Goal: Navigation & Orientation: Find specific page/section

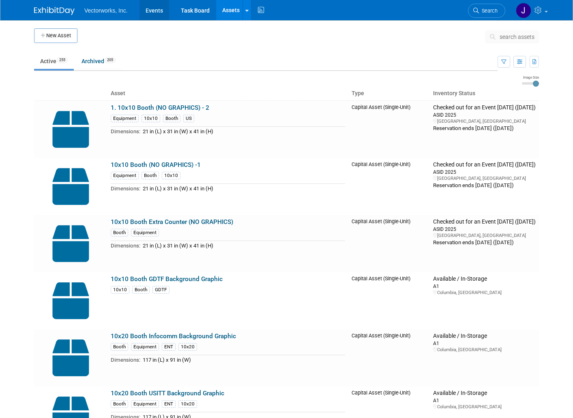
click at [155, 12] on link "Events" at bounding box center [154, 10] width 30 height 20
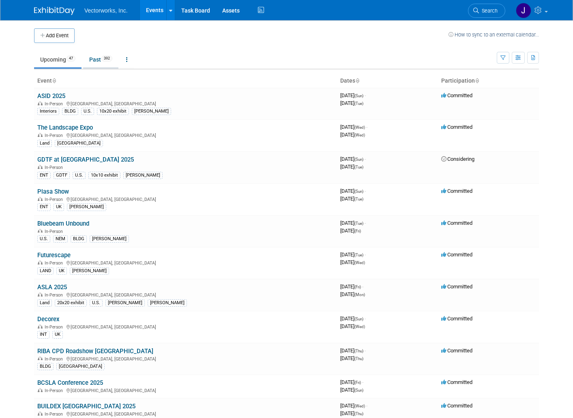
click at [106, 62] on link "Past 392" at bounding box center [100, 59] width 35 height 15
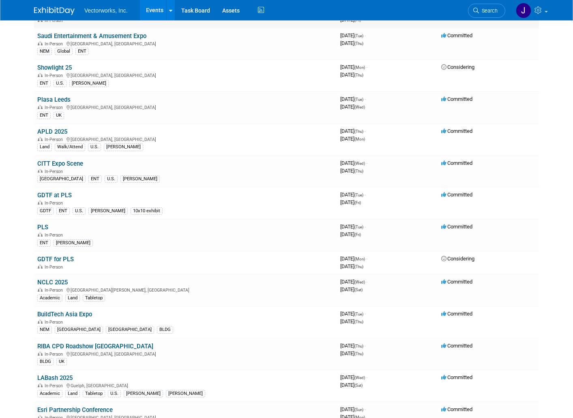
scroll to position [470, 0]
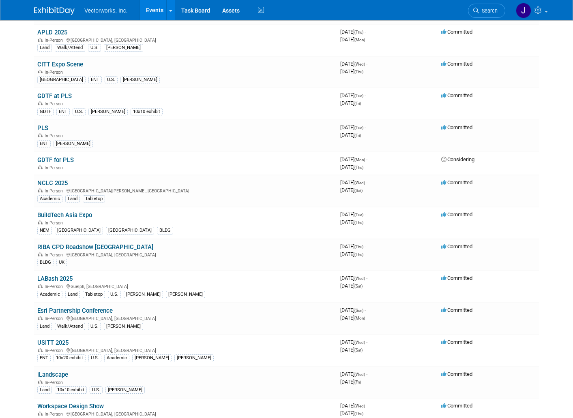
click at [150, 11] on link "Events" at bounding box center [155, 10] width 30 height 20
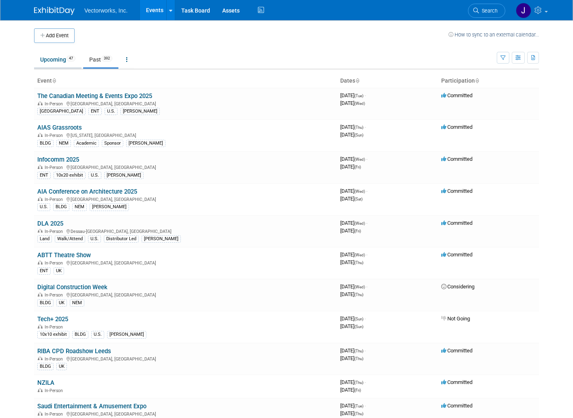
click at [51, 60] on link "Upcoming 47" at bounding box center [57, 59] width 47 height 15
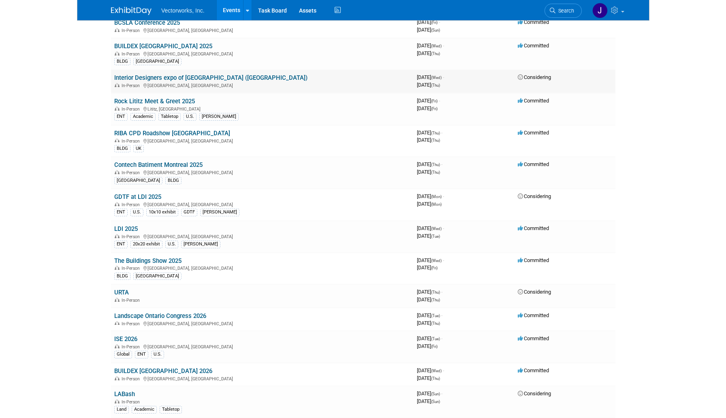
scroll to position [250, 0]
